Goal: Task Accomplishment & Management: Use online tool/utility

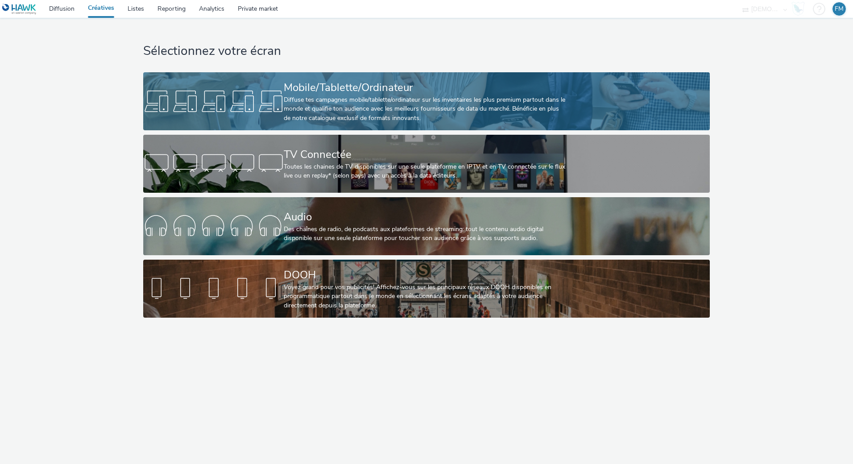
click at [304, 95] on div "Diffuse tes campagnes mobile/tablette/ordinateur sur les inventaires les plus p…" at bounding box center [425, 108] width 282 height 27
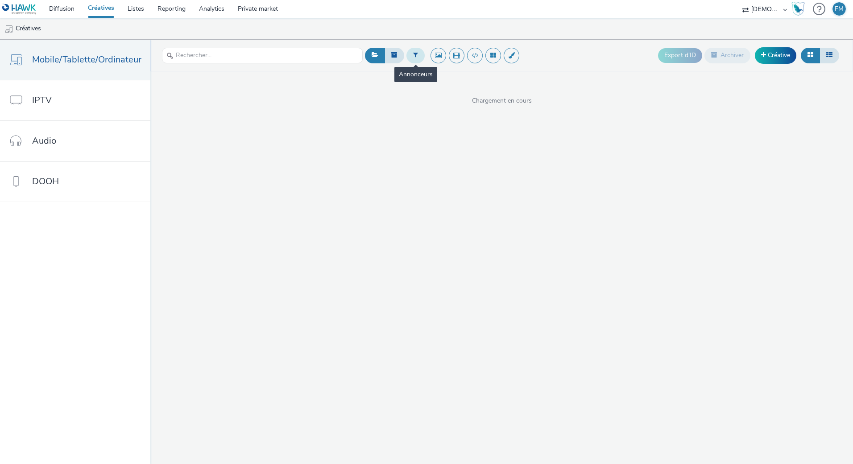
click at [416, 60] on button at bounding box center [415, 55] width 18 height 15
click at [438, 53] on div "Sélectionner un annonceur..." at bounding box center [461, 59] width 63 height 18
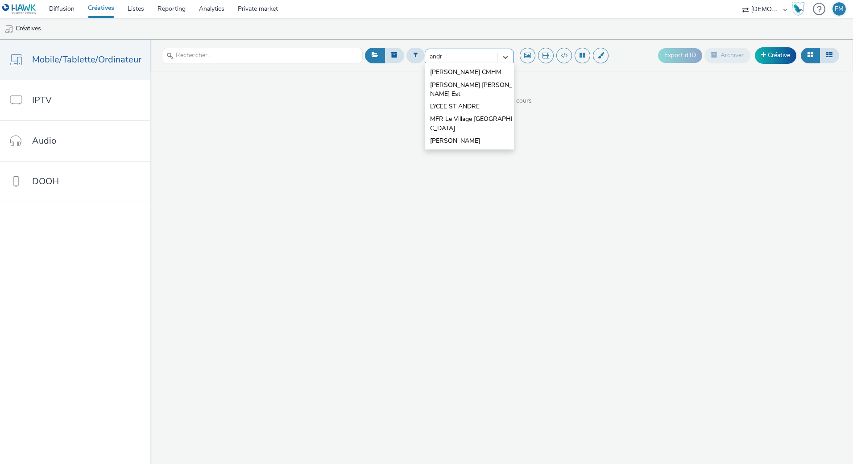
type input "[PERSON_NAME]"
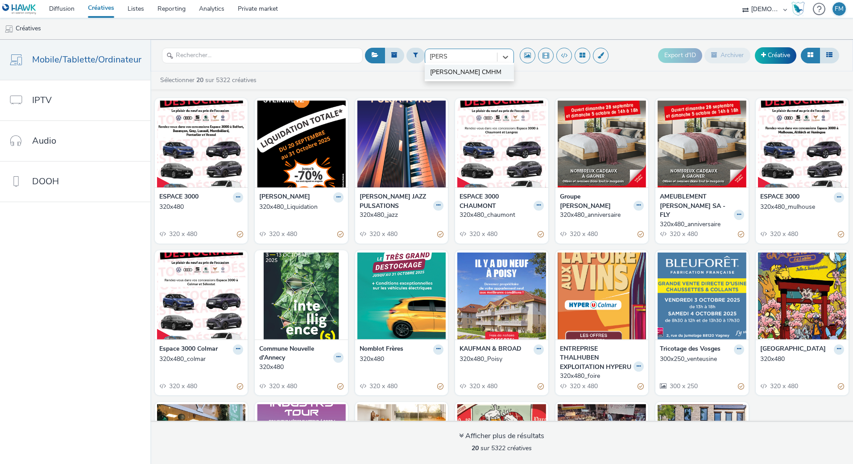
click at [467, 75] on li "[PERSON_NAME] CMHM" at bounding box center [469, 72] width 89 height 15
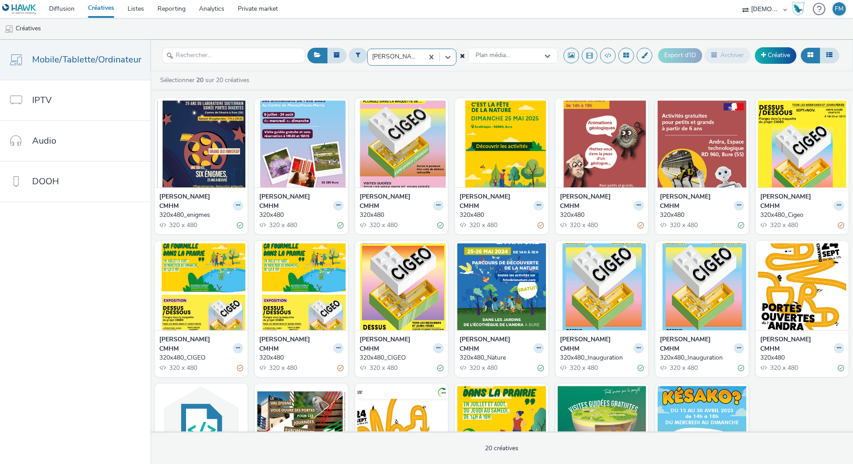
click at [233, 201] on button at bounding box center [238, 206] width 10 height 10
click at [223, 231] on link "Dupliquer" at bounding box center [209, 239] width 67 height 18
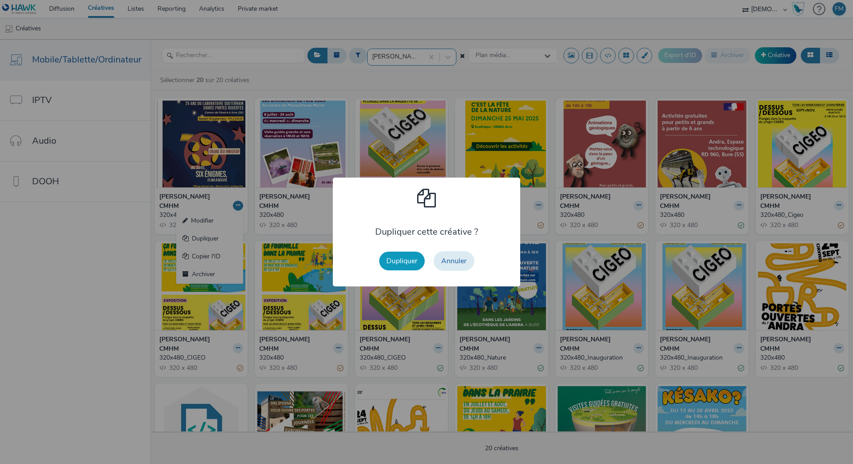
click at [417, 255] on button "Dupliquer" at bounding box center [402, 261] width 46 height 19
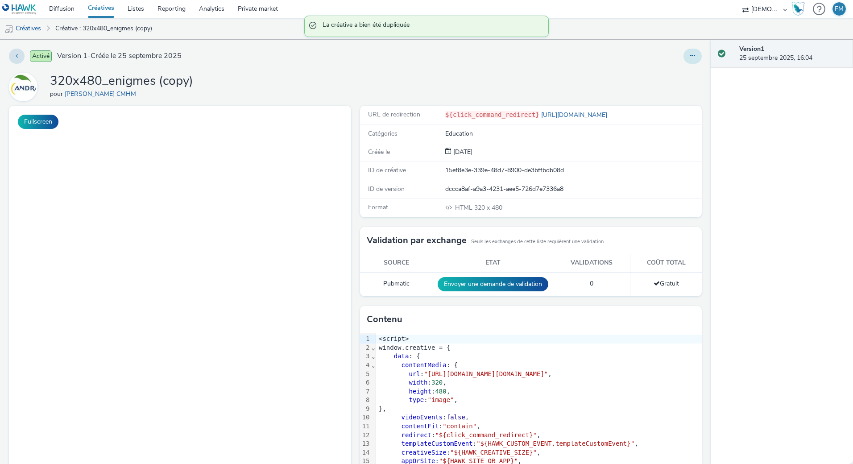
click at [690, 54] on icon at bounding box center [692, 56] width 5 height 6
click at [666, 83] on link "Modifier" at bounding box center [668, 74] width 67 height 18
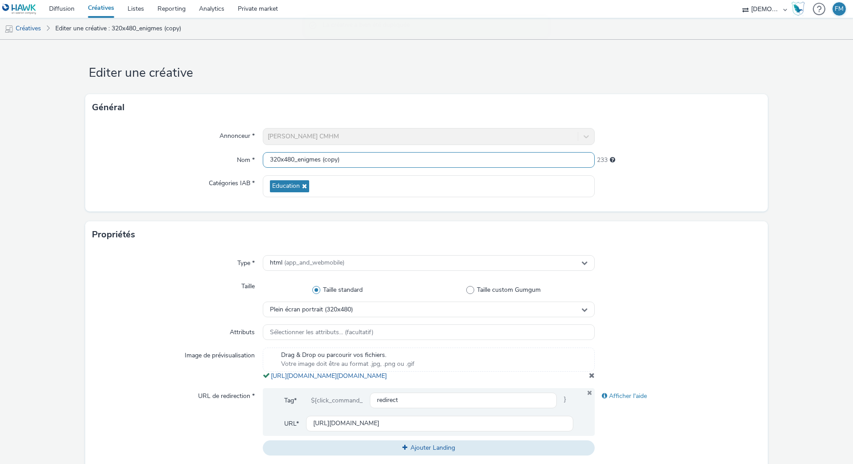
drag, startPoint x: 294, startPoint y: 160, endPoint x: 471, endPoint y: 164, distance: 177.2
click at [471, 164] on input "320x480_enigmes (copy)" at bounding box center [429, 160] width 332 height 16
type input "320x480"
click at [422, 96] on div "Général" at bounding box center [426, 107] width 683 height 27
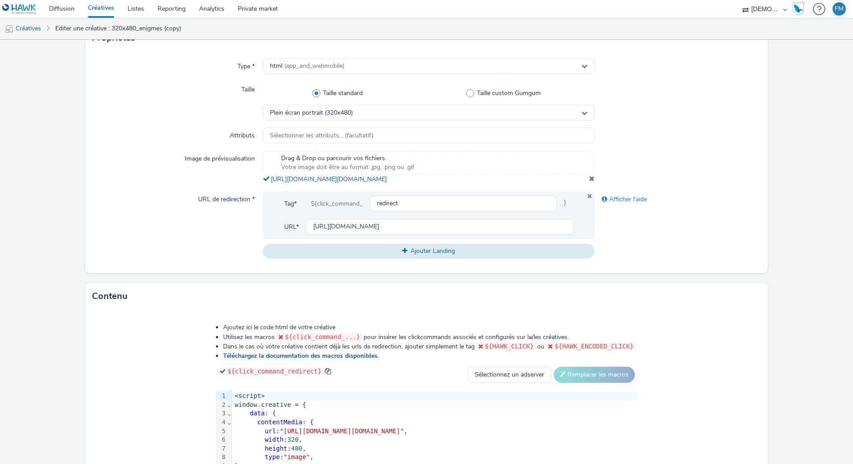
scroll to position [223, 0]
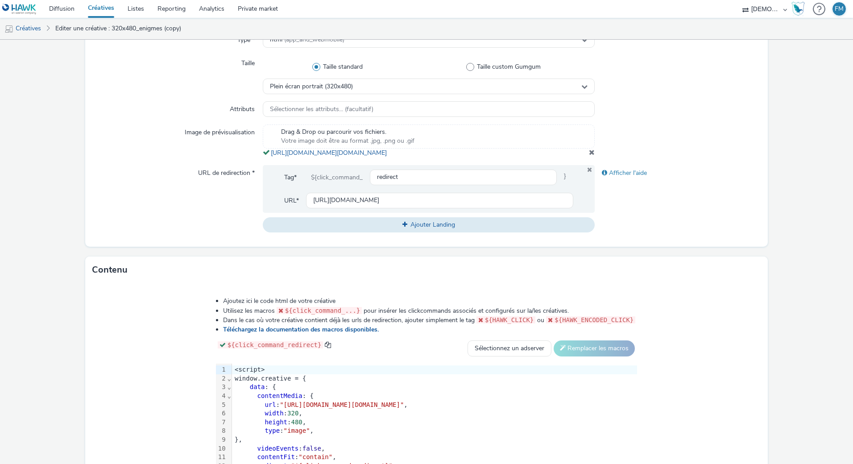
click at [589, 156] on span at bounding box center [592, 152] width 6 height 7
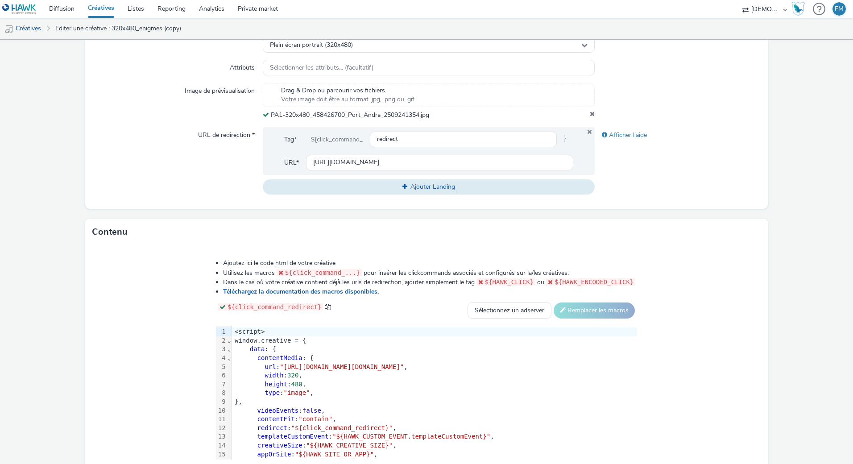
scroll to position [319, 0]
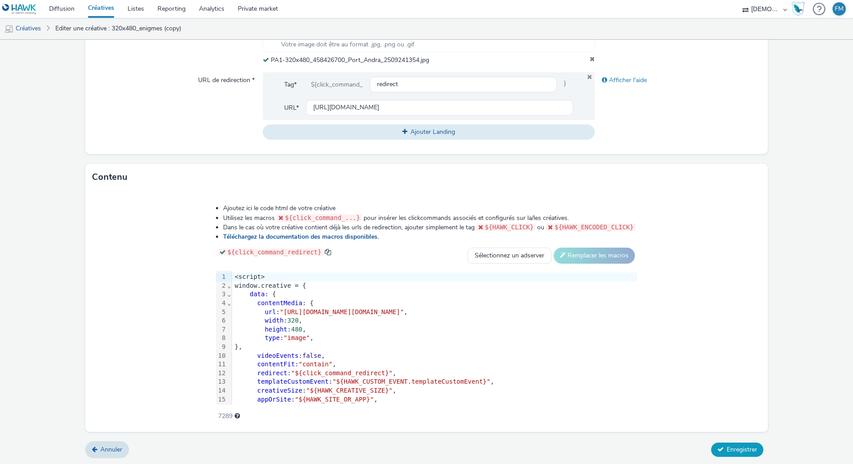
click at [727, 452] on span "Enregistrer" at bounding box center [742, 449] width 30 height 8
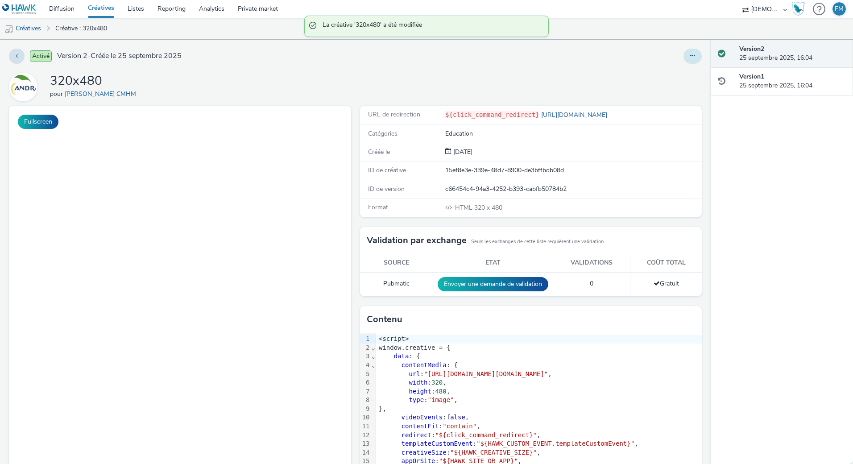
click at [684, 58] on button at bounding box center [693, 56] width 18 height 15
click at [684, 70] on link "Modifier" at bounding box center [668, 74] width 67 height 18
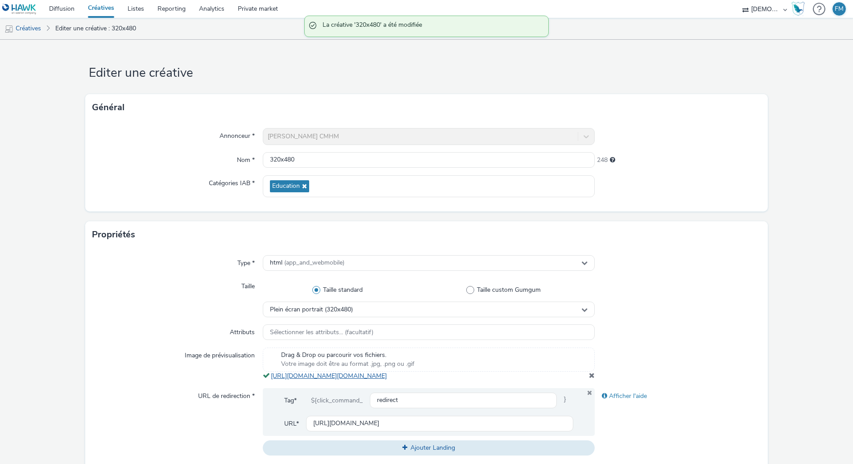
click at [354, 380] on link "[URL][DOMAIN_NAME][DOMAIN_NAME]" at bounding box center [331, 376] width 120 height 8
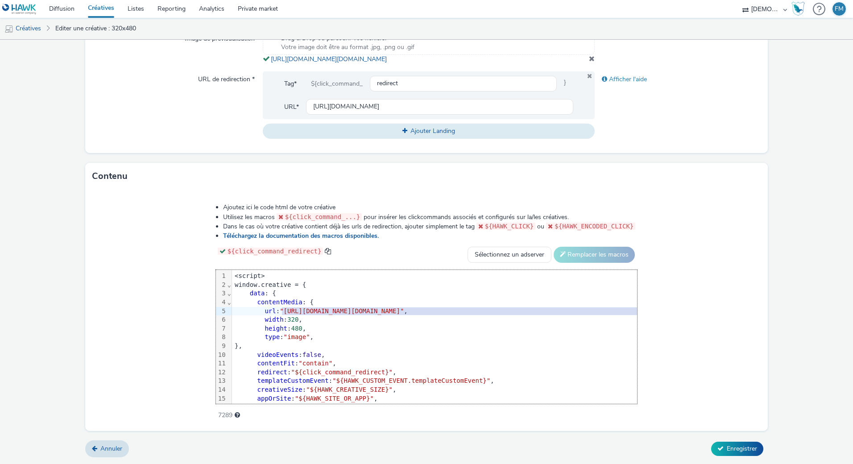
scroll to position [0, 28]
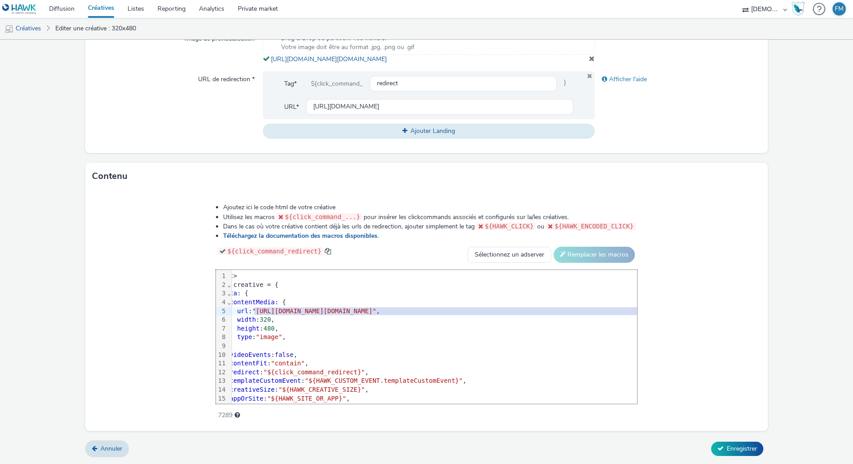
drag, startPoint x: 191, startPoint y: 312, endPoint x: 709, endPoint y: 309, distance: 518.0
click at [376, 309] on span ""[URL][DOMAIN_NAME][DOMAIN_NAME]"" at bounding box center [314, 310] width 124 height 7
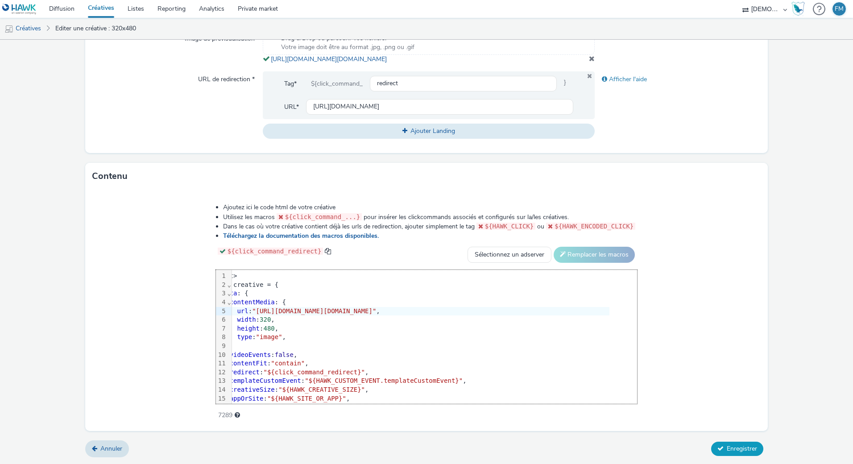
click at [739, 447] on span "Enregistrer" at bounding box center [742, 448] width 30 height 8
